Goal: Task Accomplishment & Management: Use online tool/utility

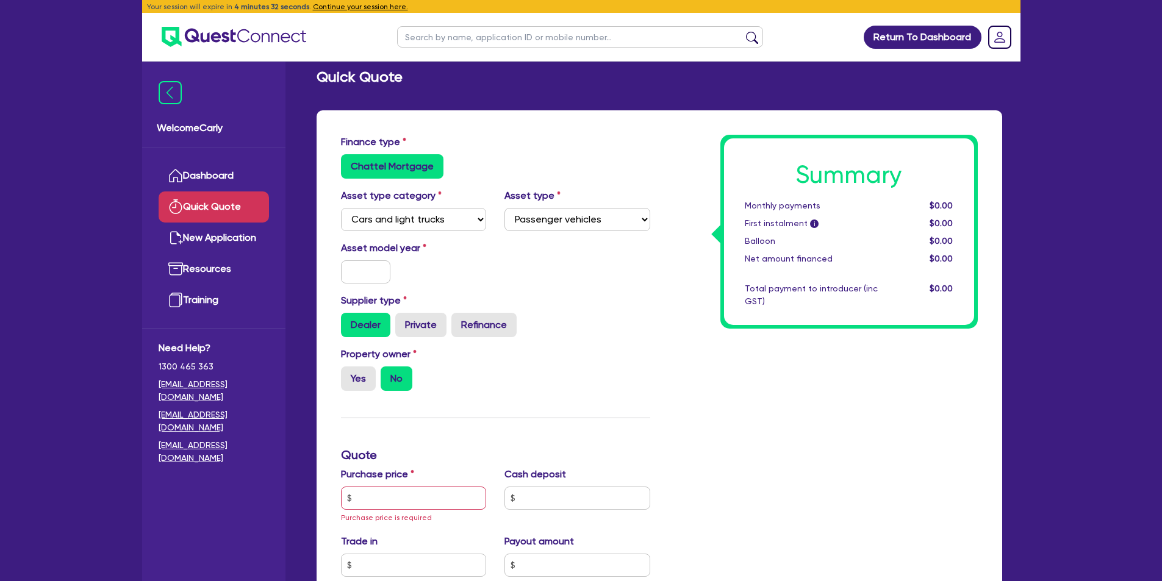
select select "CARS_AND_LIGHT_TRUCKS"
select select "PASSENGER_VEHICLES"
click at [362, 270] on input "text" at bounding box center [366, 271] width 50 height 23
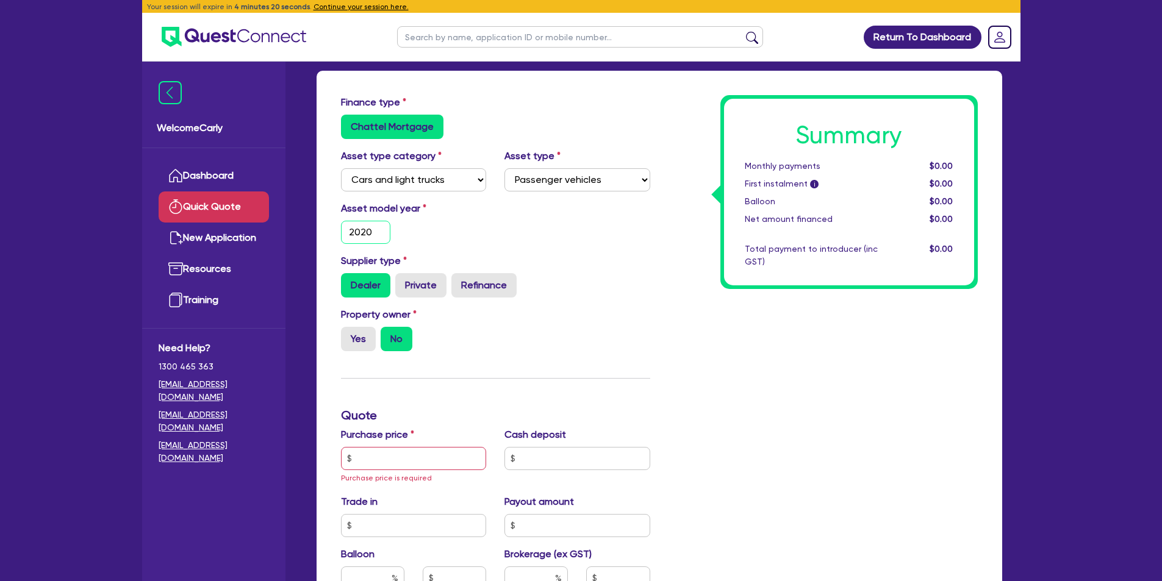
scroll to position [61, 0]
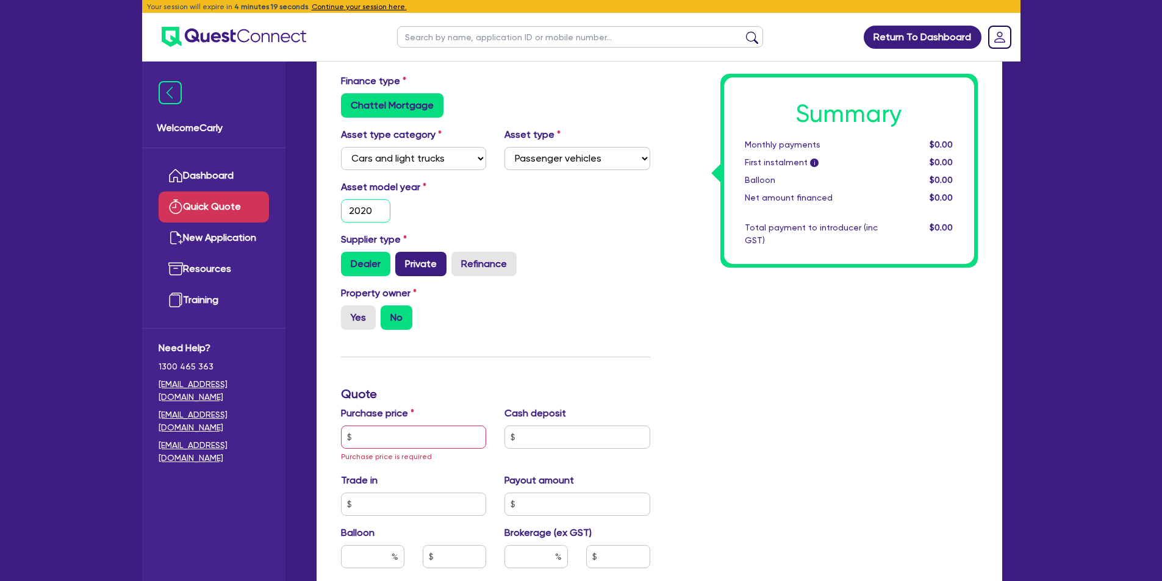
type input "2020"
click at [412, 268] on label "Private" at bounding box center [420, 264] width 51 height 24
click at [403, 260] on input "Private" at bounding box center [399, 256] width 8 height 8
radio input "true"
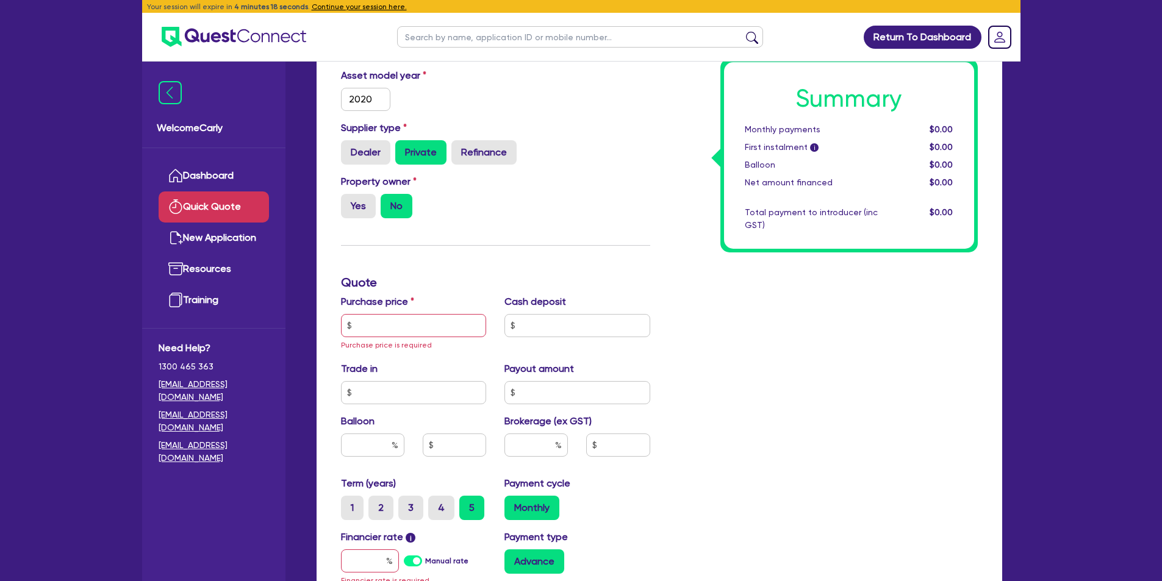
scroll to position [183, 0]
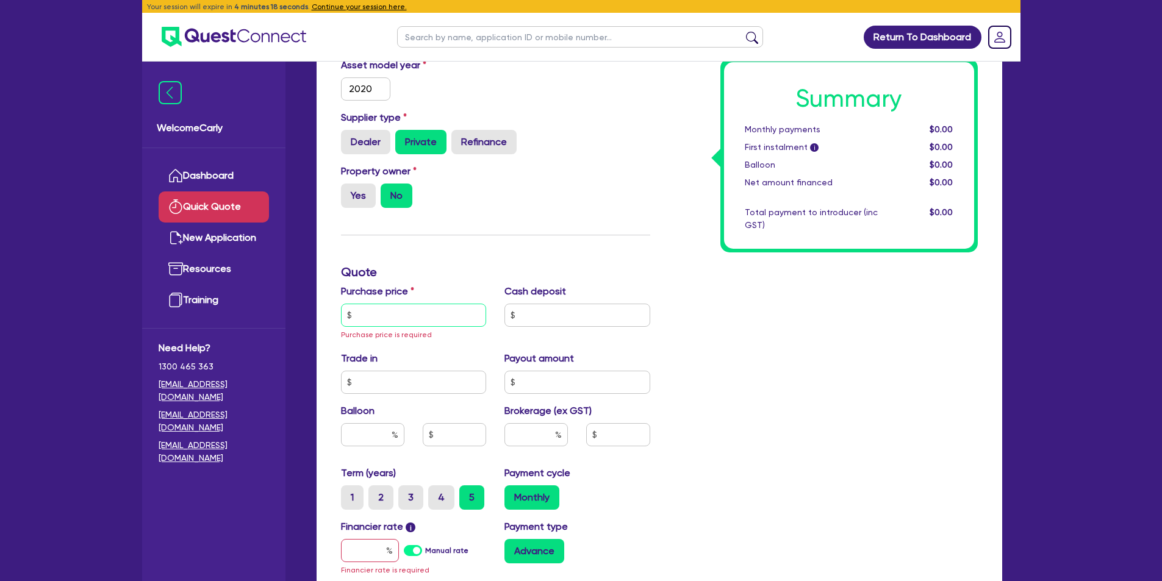
click at [394, 317] on input "text" at bounding box center [414, 315] width 146 height 23
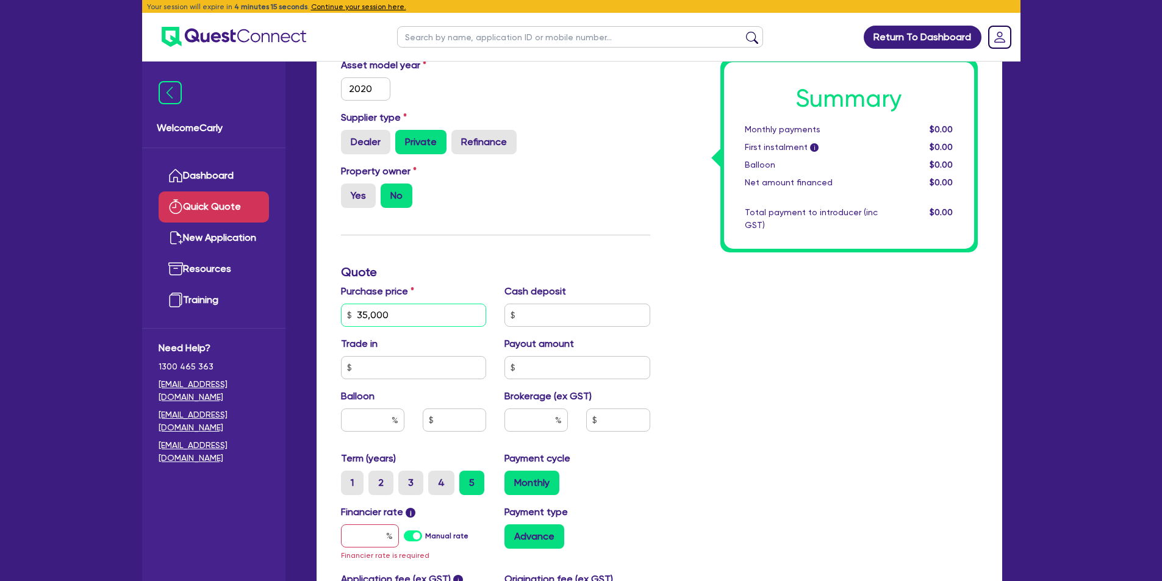
type input "35,000"
click at [523, 312] on input "text" at bounding box center [577, 315] width 146 height 23
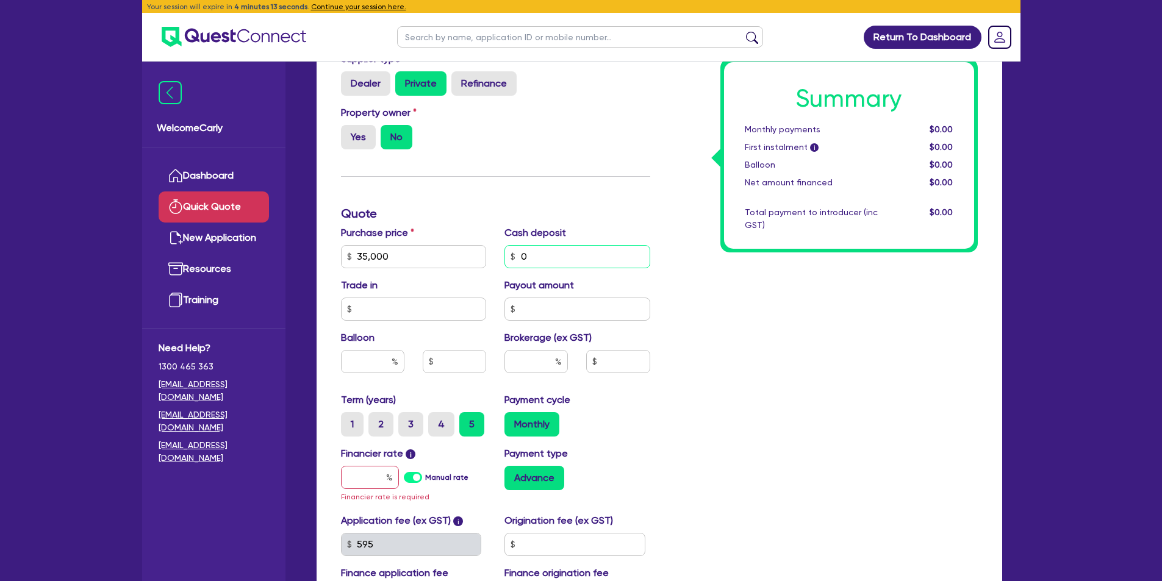
scroll to position [244, 0]
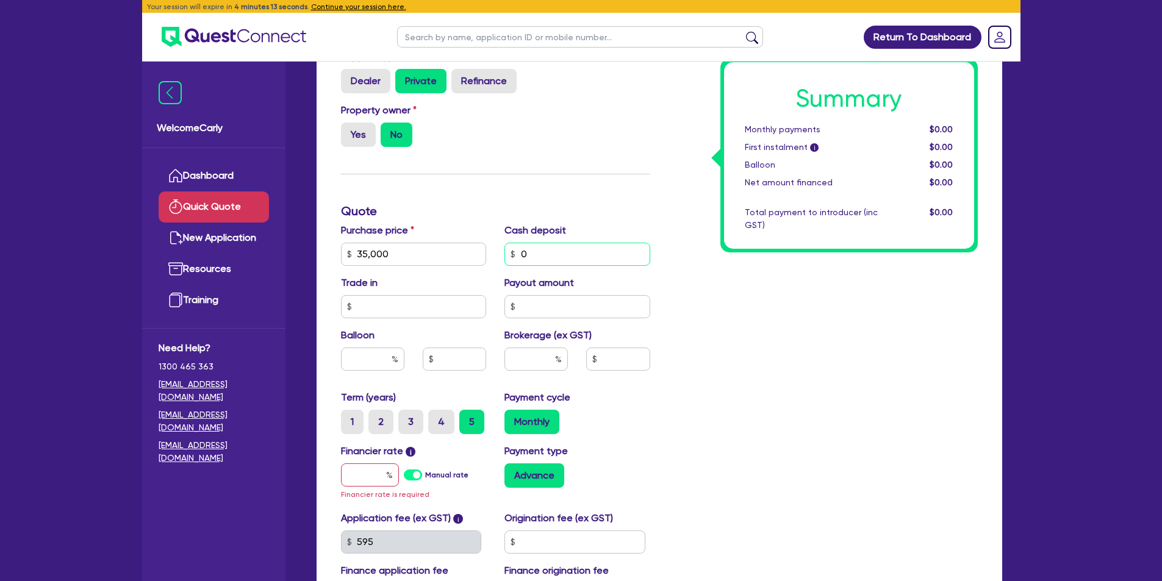
type input "0"
click at [417, 307] on input "text" at bounding box center [414, 306] width 146 height 23
type input "0"
drag, startPoint x: 707, startPoint y: 353, endPoint x: 657, endPoint y: 339, distance: 51.9
click at [708, 353] on div "Summary Monthly payments $0.00 First instalment i $0.00 Balloon $0.00 Net amoun…" at bounding box center [823, 254] width 328 height 726
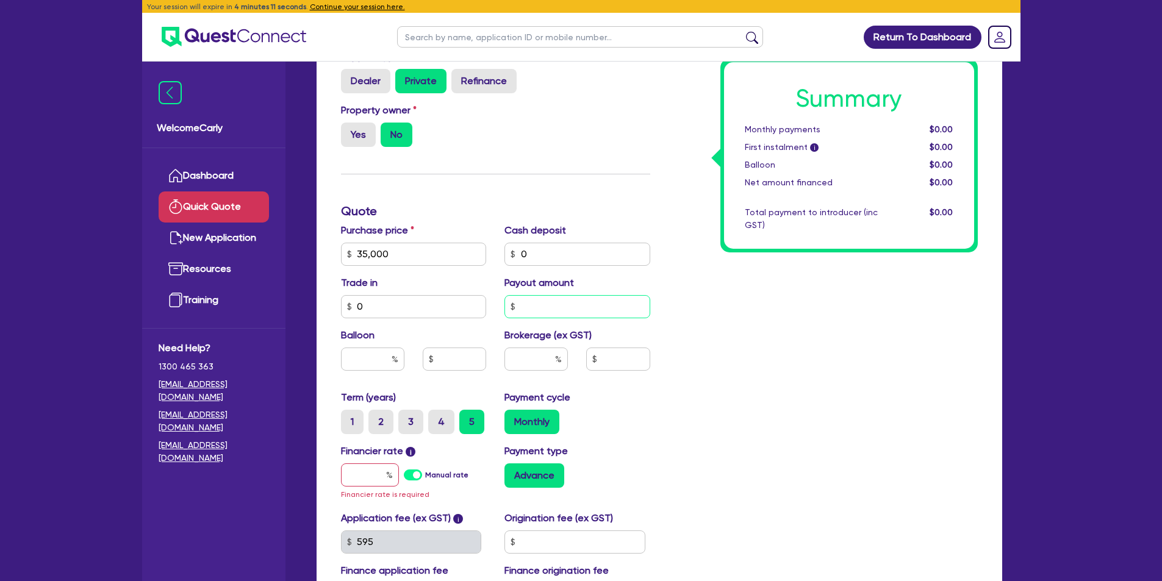
click at [571, 306] on input "text" at bounding box center [577, 306] width 146 height 23
type input "0"
click at [532, 360] on input "text" at bounding box center [535, 359] width 63 height 23
type input "5"
click at [661, 371] on div "Finance type Chattel Mortgage Asset type category Select Cars and light trucks …" at bounding box center [659, 254] width 655 height 726
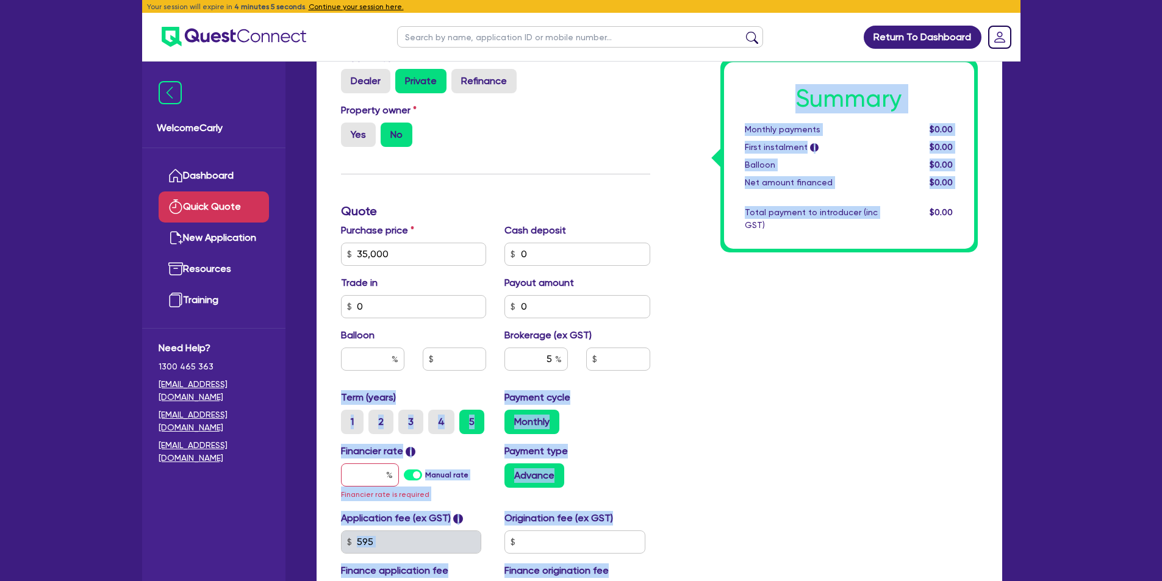
click at [714, 320] on div "Summary Monthly payments $0.00 First instalment i $0.00 Balloon $0.00 Net amoun…" at bounding box center [823, 254] width 328 height 726
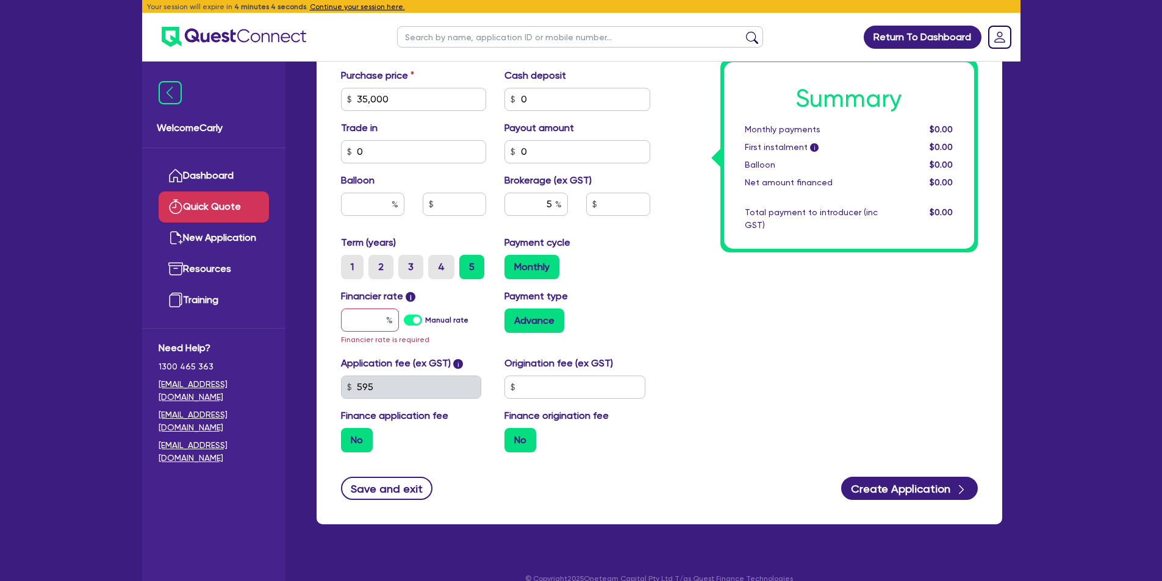
scroll to position [417, 0]
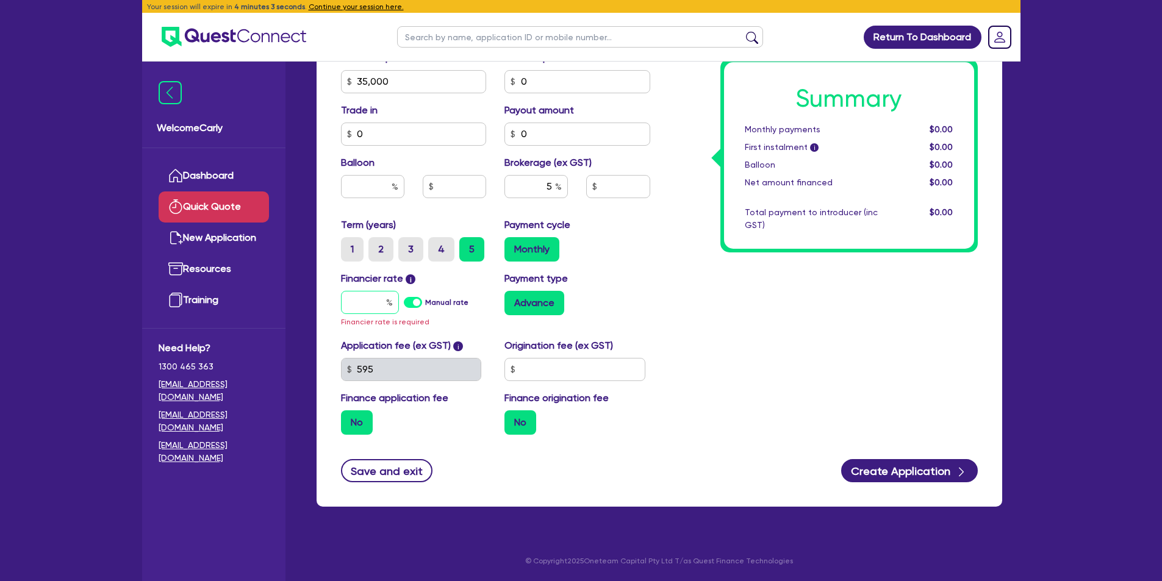
click at [362, 301] on input "text" at bounding box center [370, 302] width 58 height 23
type input "1"
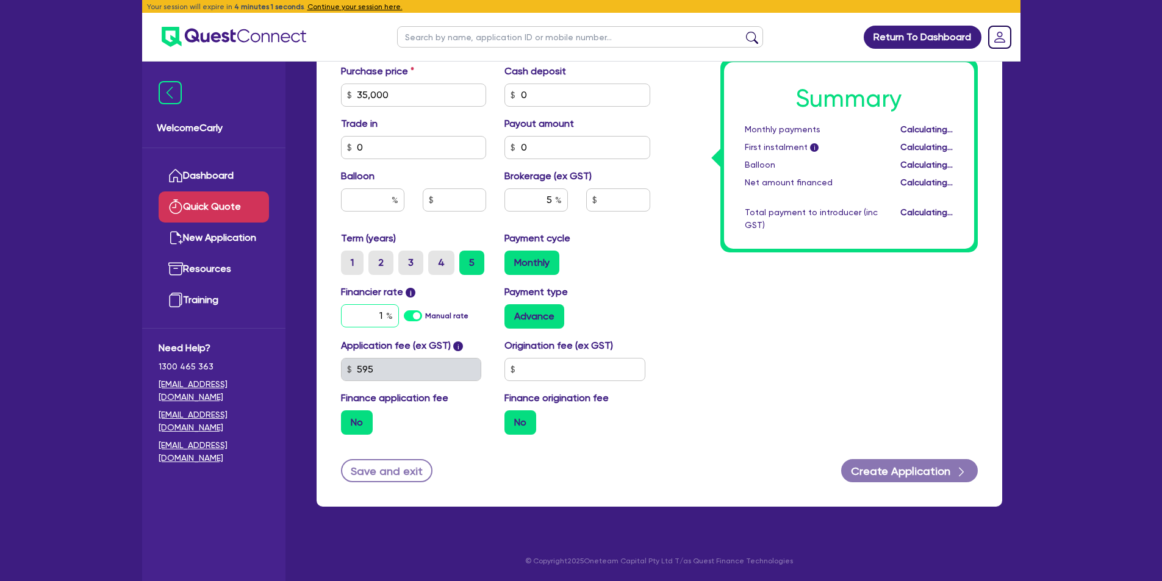
scroll to position [403, 0]
type input "1,750"
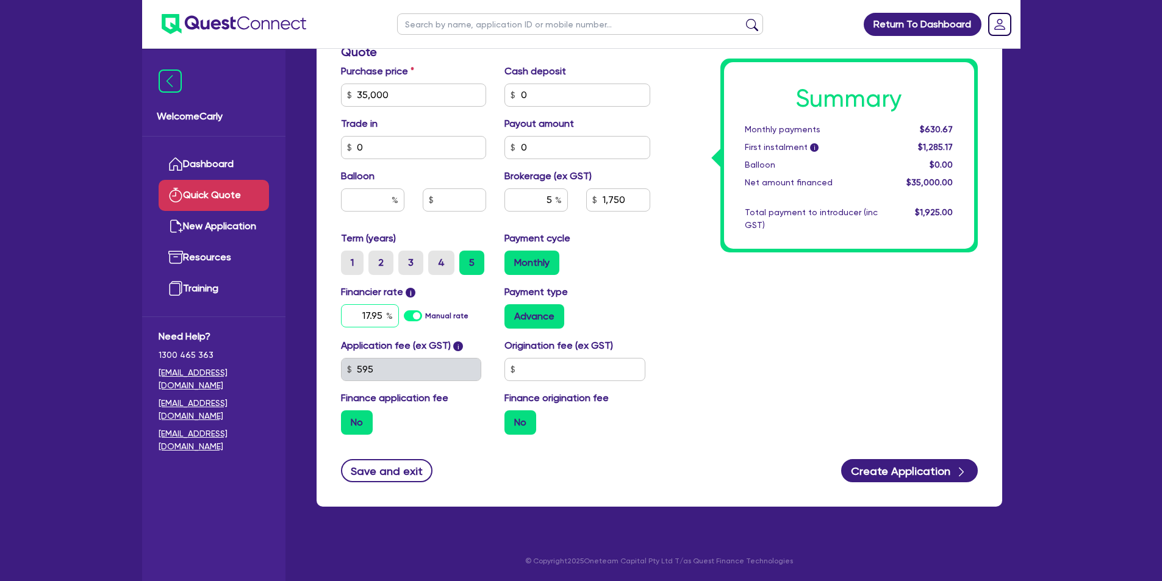
type input "17.95"
click at [619, 306] on div "Advance" at bounding box center [577, 316] width 146 height 24
type input "1,750"
click at [531, 370] on input "text" at bounding box center [574, 369] width 141 height 23
type input "900"
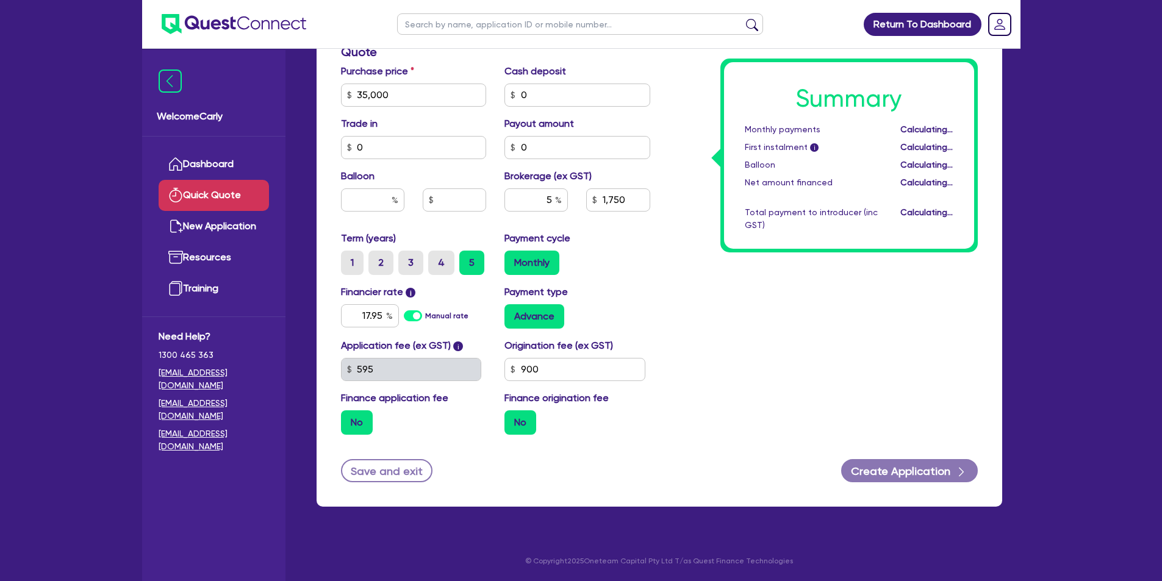
click at [638, 334] on div "Financier rate i 17.95 Manual rate Payment type Advance" at bounding box center [496, 312] width 328 height 54
type input "1,750"
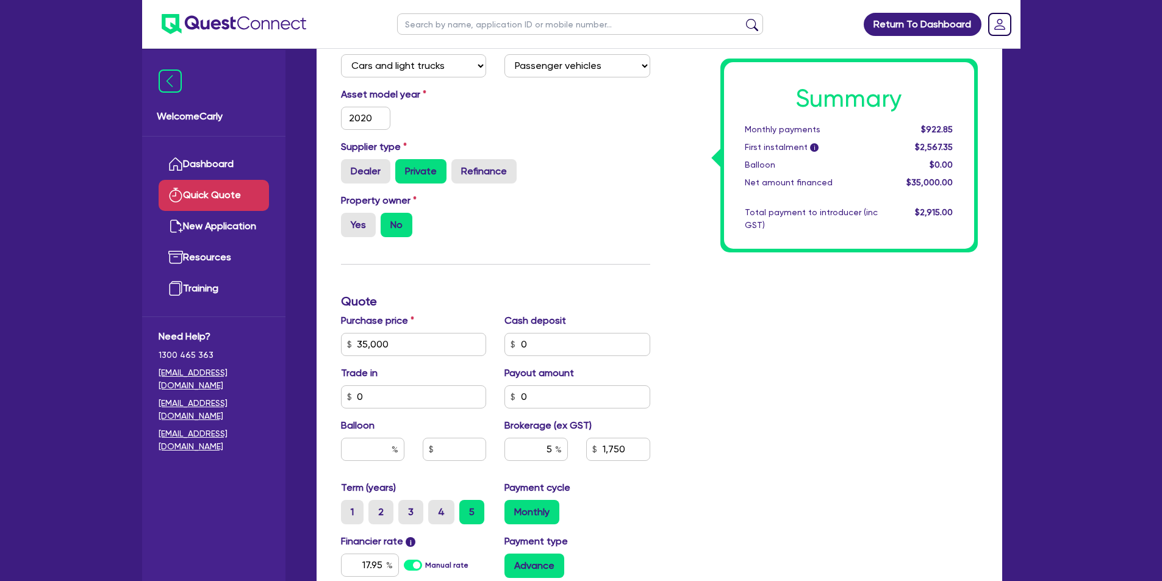
scroll to position [37, 0]
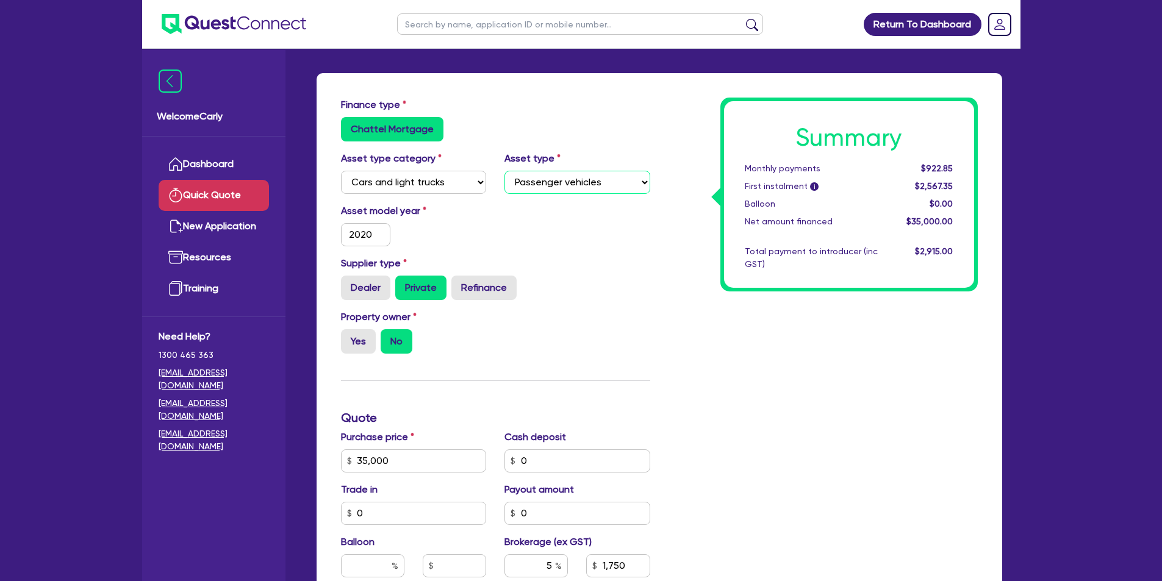
click at [554, 186] on select "Select Passenger vehicles Vans and utes Light trucks up to 4.5 tonne" at bounding box center [577, 182] width 146 height 23
select select "VANS_AND_UTES"
click at [504, 171] on select "Select Passenger vehicles Vans and utes Light trucks up to 4.5 tonne" at bounding box center [577, 182] width 146 height 23
type input "1,750"
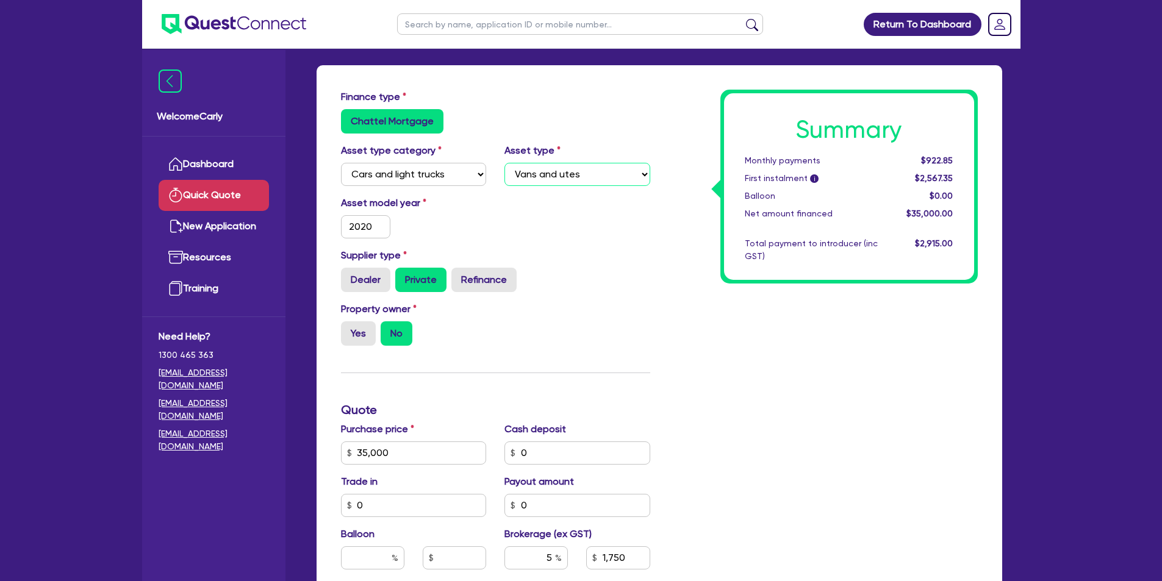
scroll to position [0, 0]
